Goal: Understand process/instructions

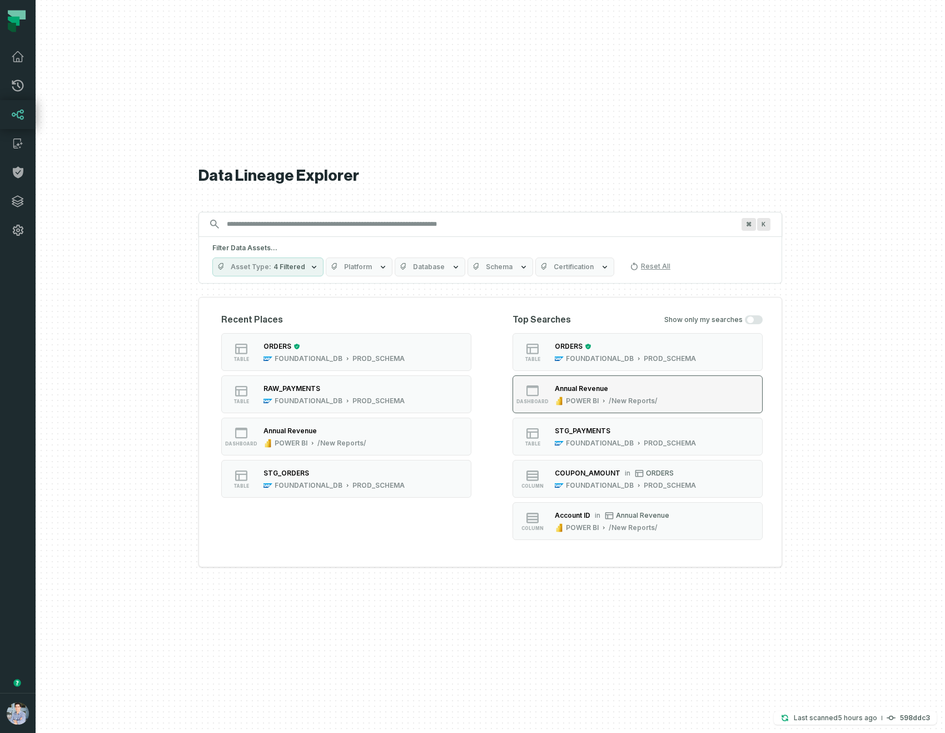
click at [673, 405] on button "dashboard Annual Revenue POWER BI /New Reports/" at bounding box center [638, 394] width 250 height 38
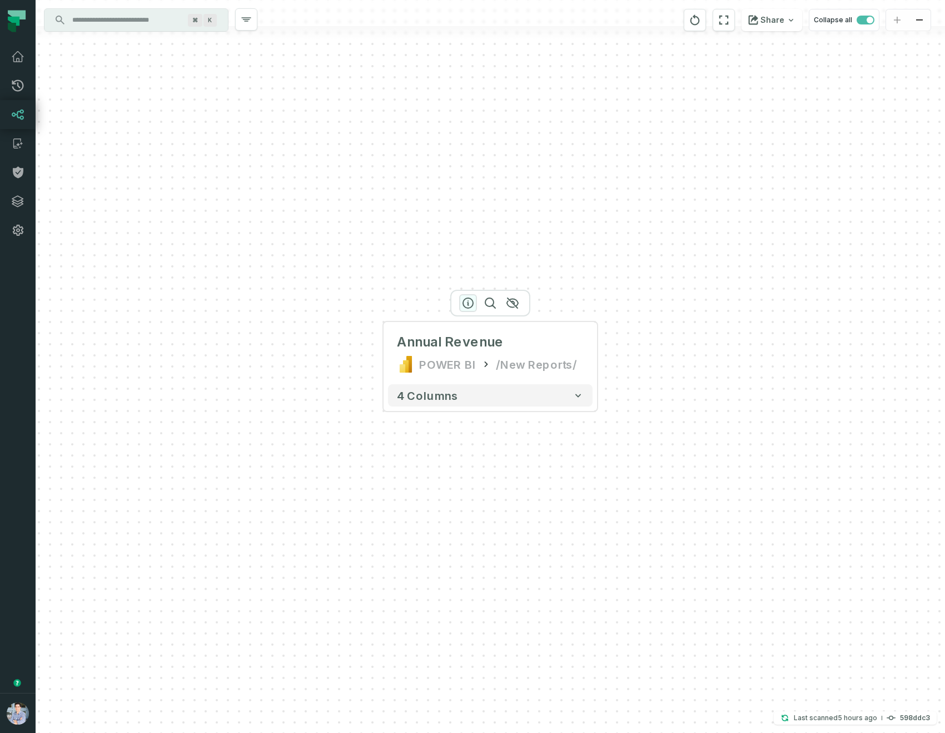
click at [467, 300] on icon "button" at bounding box center [468, 302] width 13 height 13
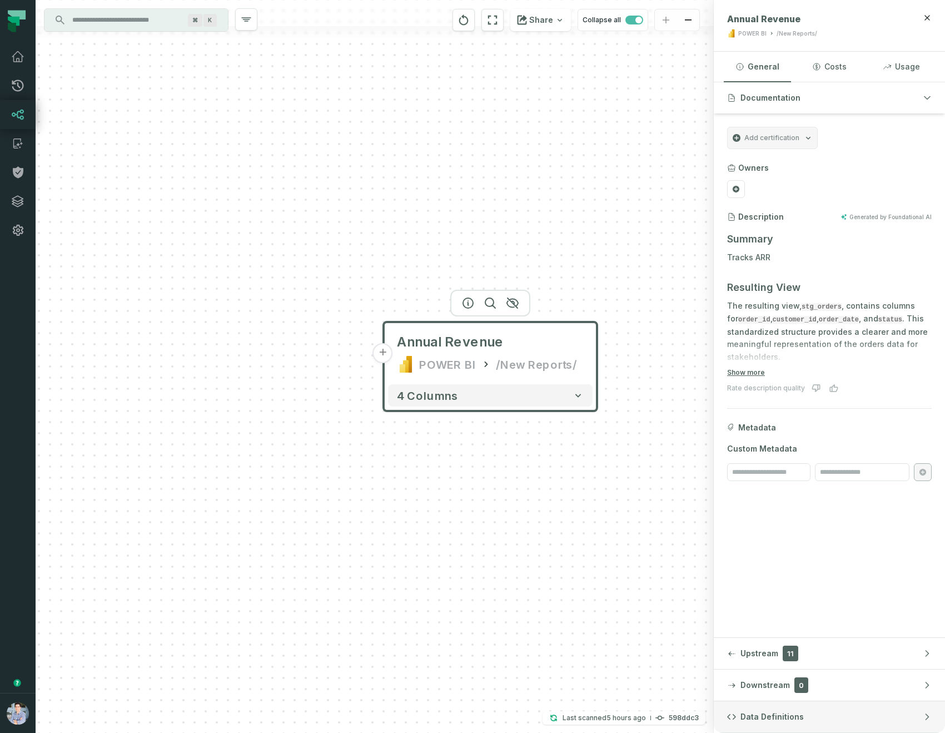
click at [834, 712] on button "Data Definitions" at bounding box center [829, 716] width 231 height 31
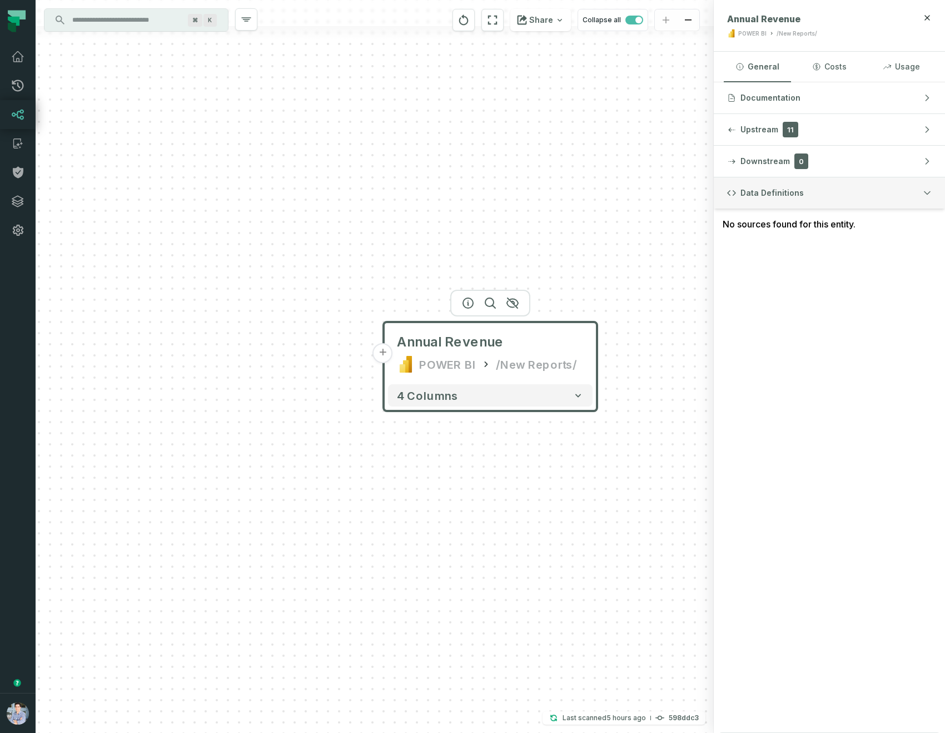
click at [887, 192] on button "Data Definitions" at bounding box center [829, 192] width 231 height 31
click at [888, 105] on button "Documentation" at bounding box center [829, 97] width 231 height 31
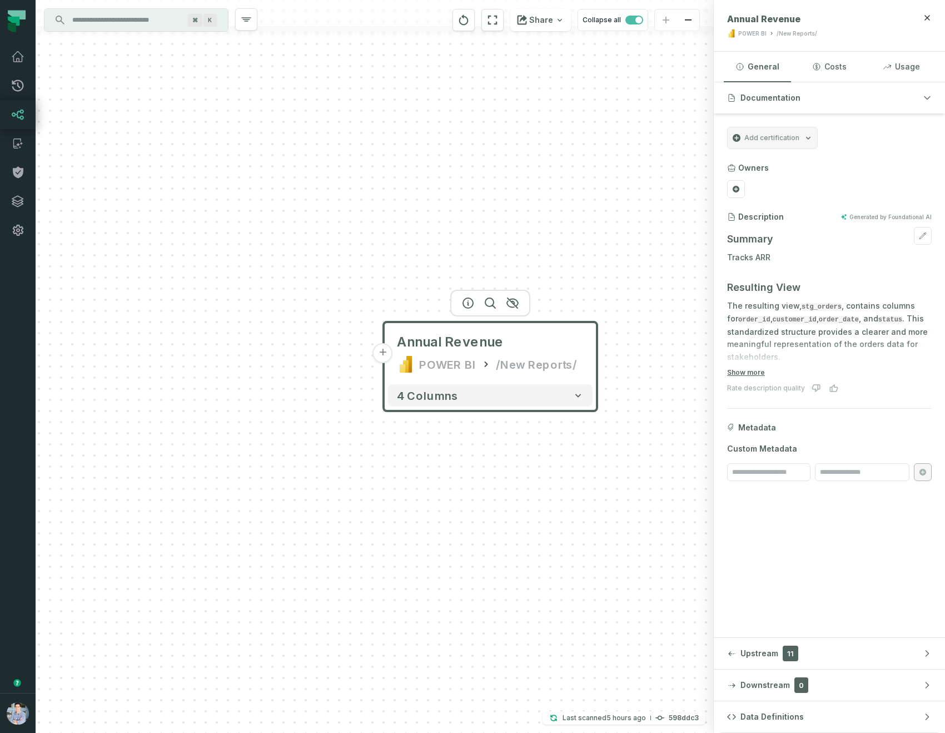
click at [792, 275] on div "Summary Tracks ARR Resulting View The resulting view, stg_orders , contains col…" at bounding box center [829, 464] width 205 height 474
click at [750, 260] on p "Tracks ARR" at bounding box center [829, 257] width 205 height 13
click at [834, 261] on p "Tracks ARR" at bounding box center [829, 257] width 205 height 13
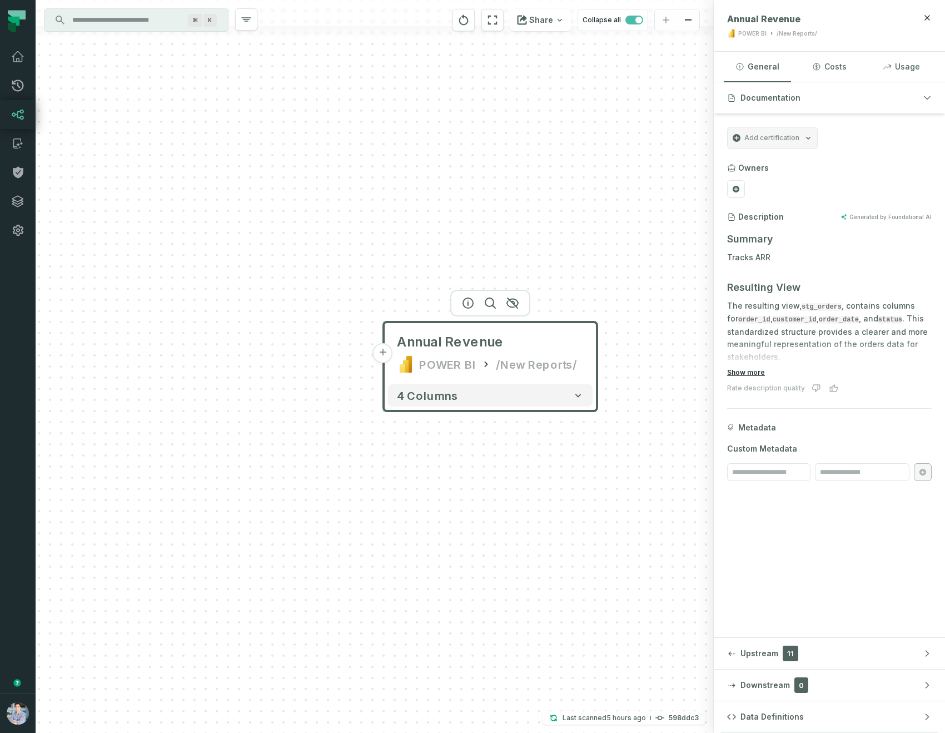
click at [743, 373] on button "Show more" at bounding box center [746, 372] width 38 height 9
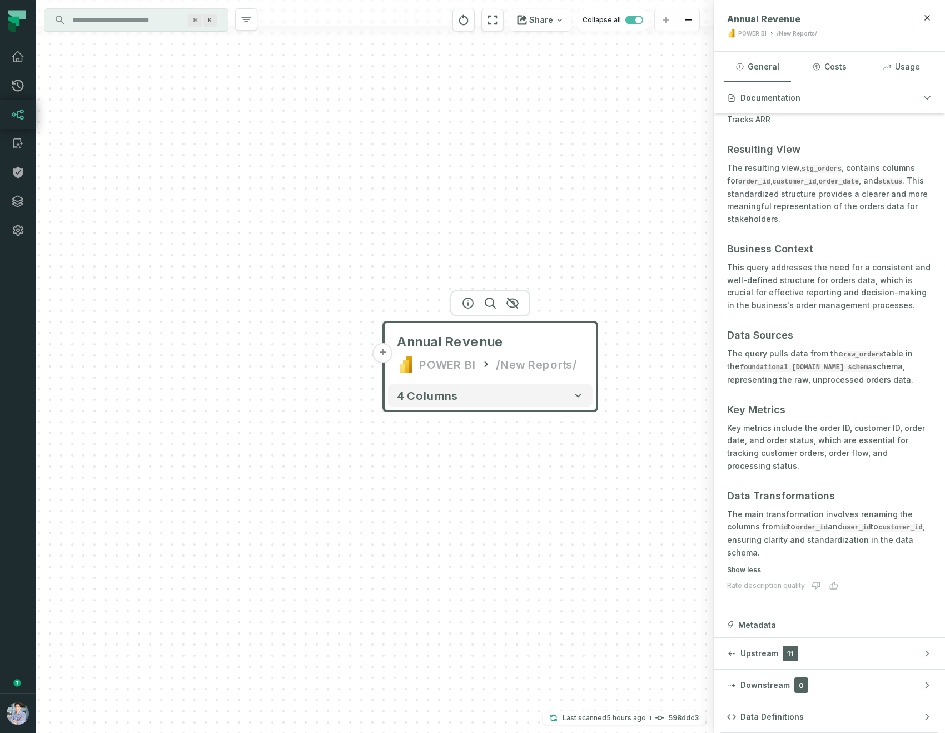
scroll to position [178, 0]
